Goal: Transaction & Acquisition: Purchase product/service

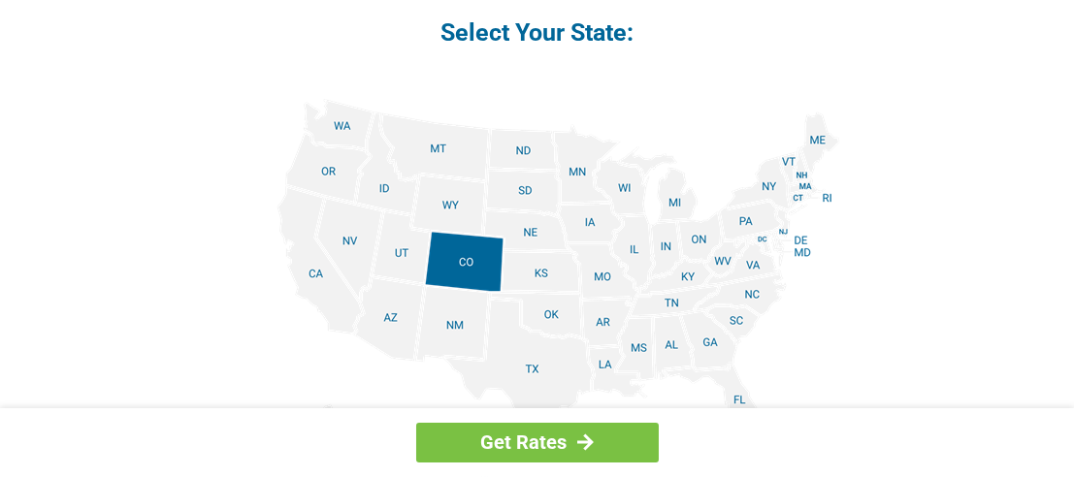
scroll to position [2426, 0]
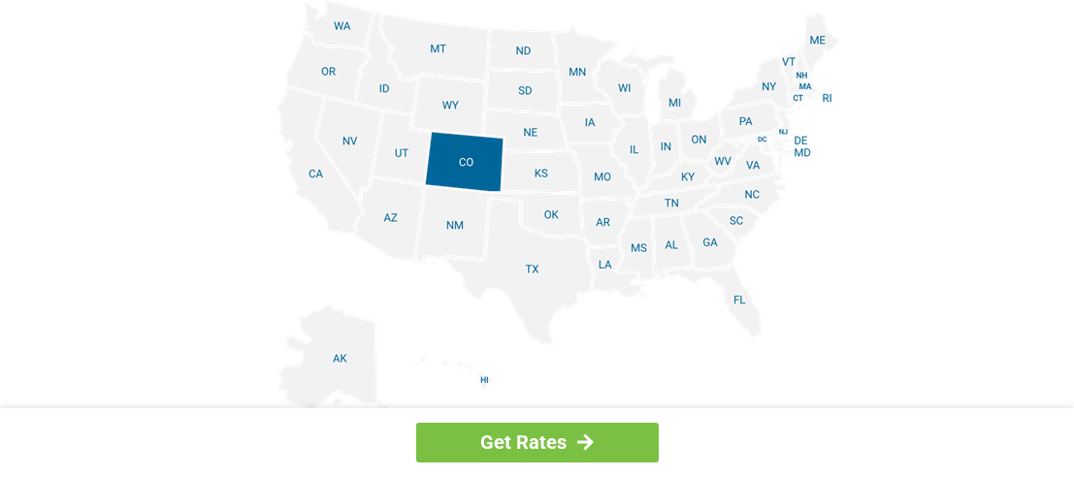
click at [825, 98] on img at bounding box center [538, 218] width 606 height 438
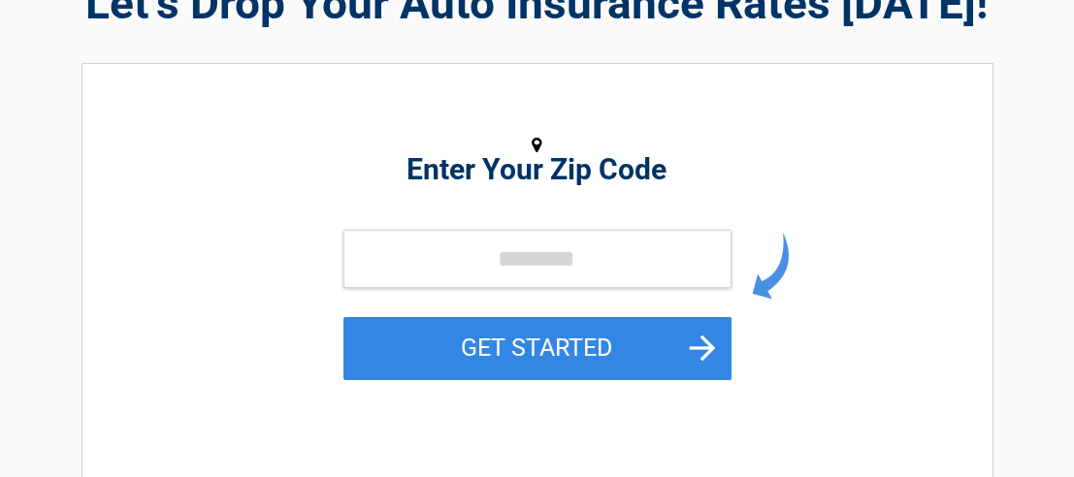
scroll to position [194, 0]
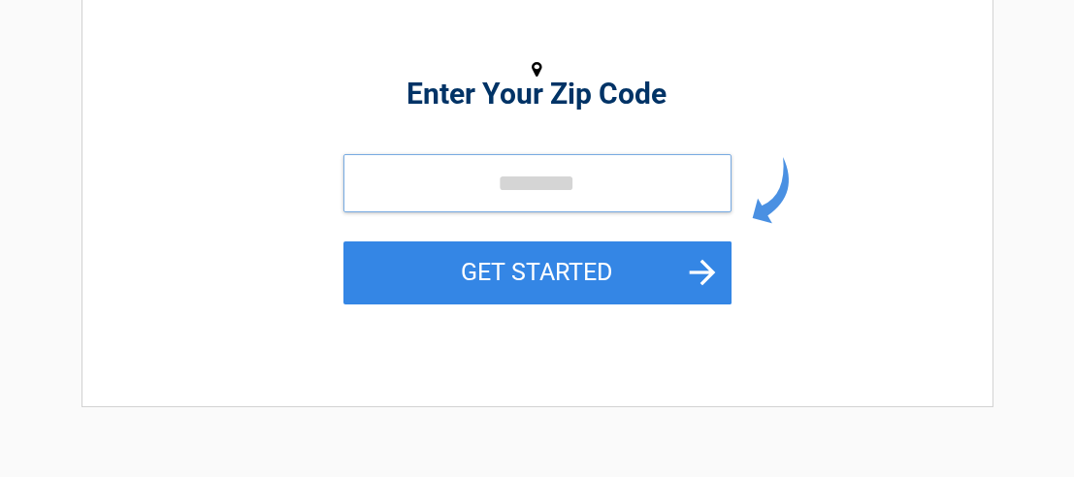
click at [367, 190] on input "tel" at bounding box center [538, 183] width 388 height 58
type input "*****"
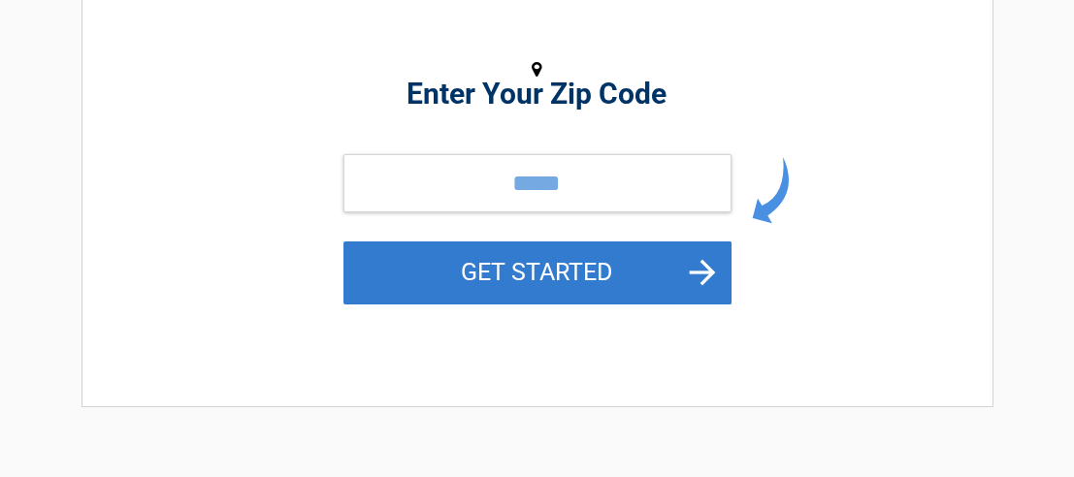
click at [538, 277] on button "GET STARTED" at bounding box center [538, 273] width 388 height 63
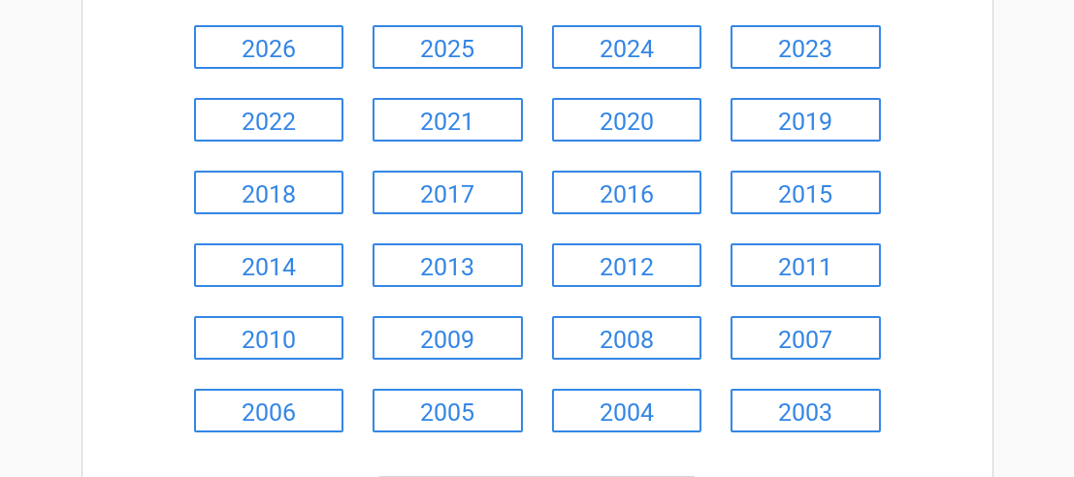
scroll to position [291, 0]
